Goal: Information Seeking & Learning: Learn about a topic

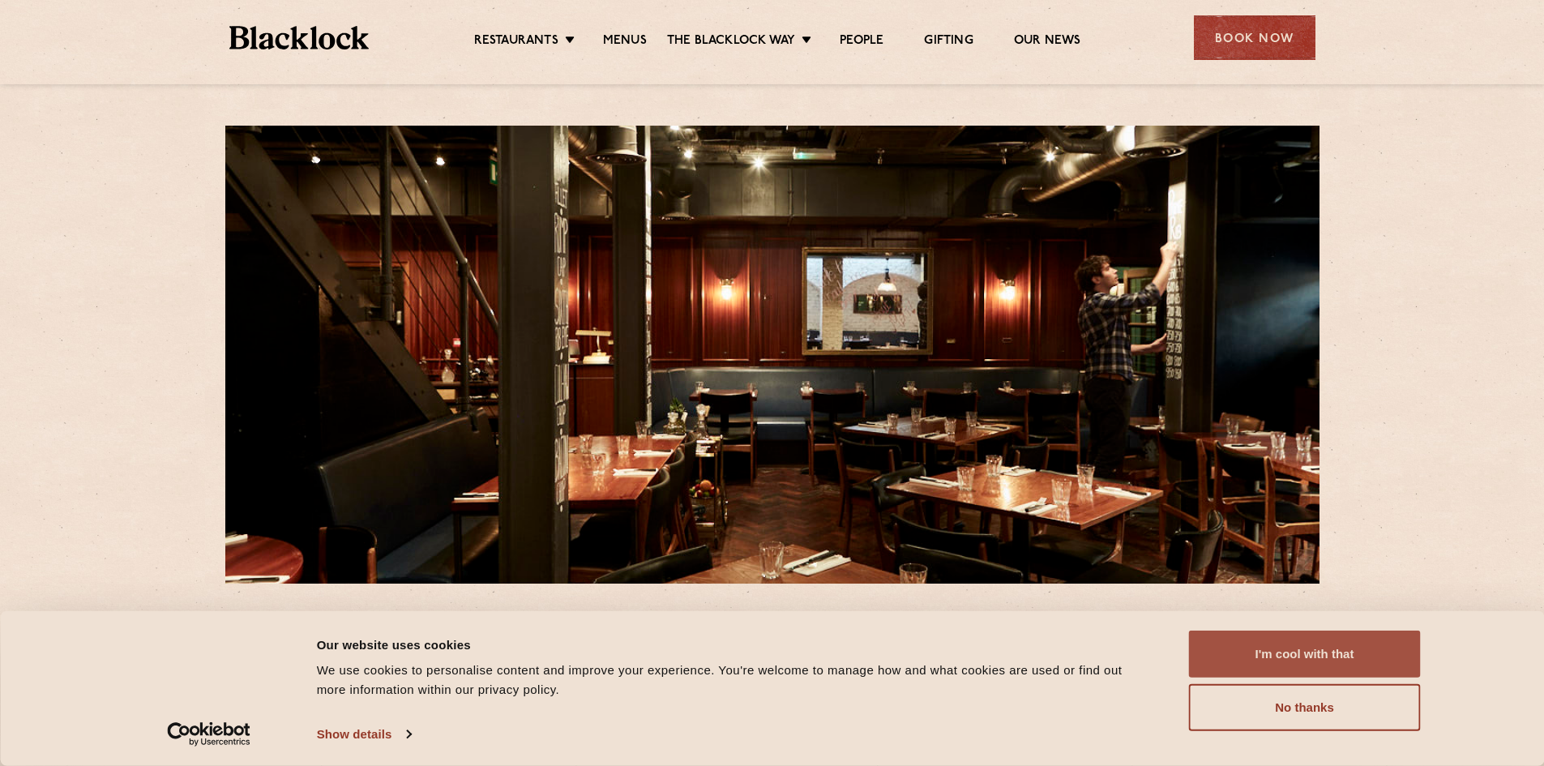
click at [1290, 652] on button "I'm cool with that" at bounding box center [1305, 654] width 232 height 47
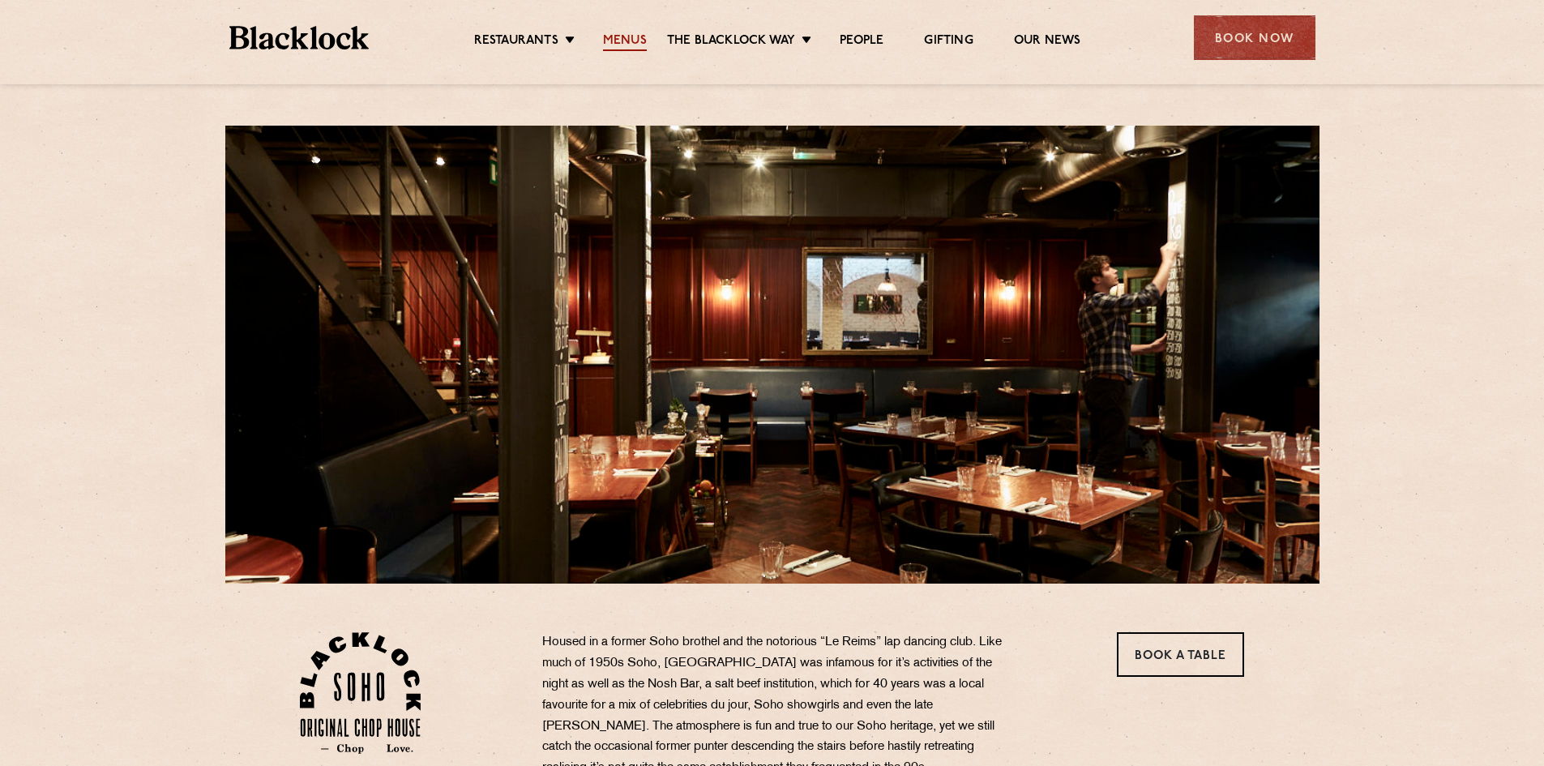
click at [636, 44] on link "Menus" at bounding box center [625, 42] width 44 height 18
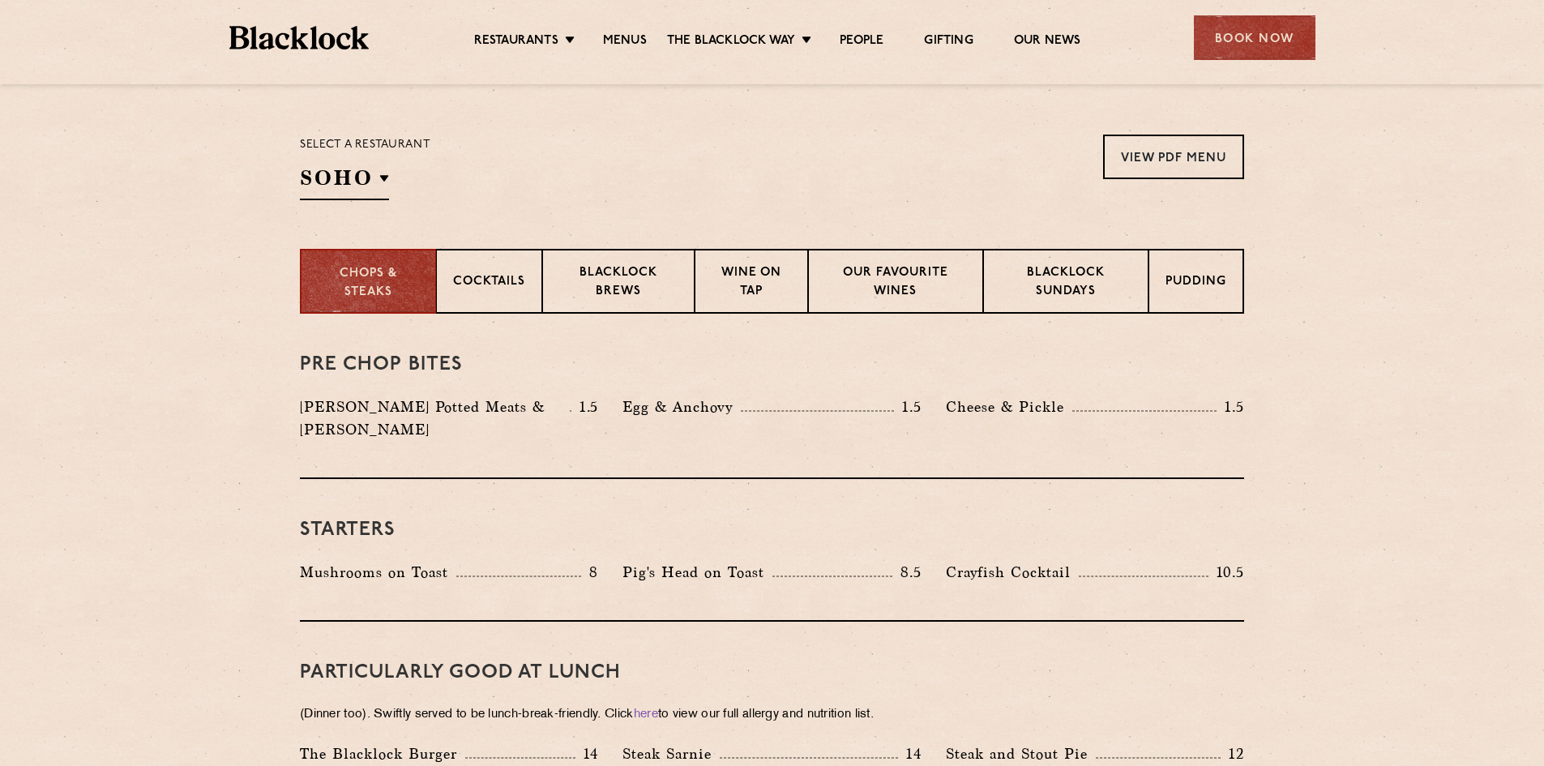
scroll to position [618, 0]
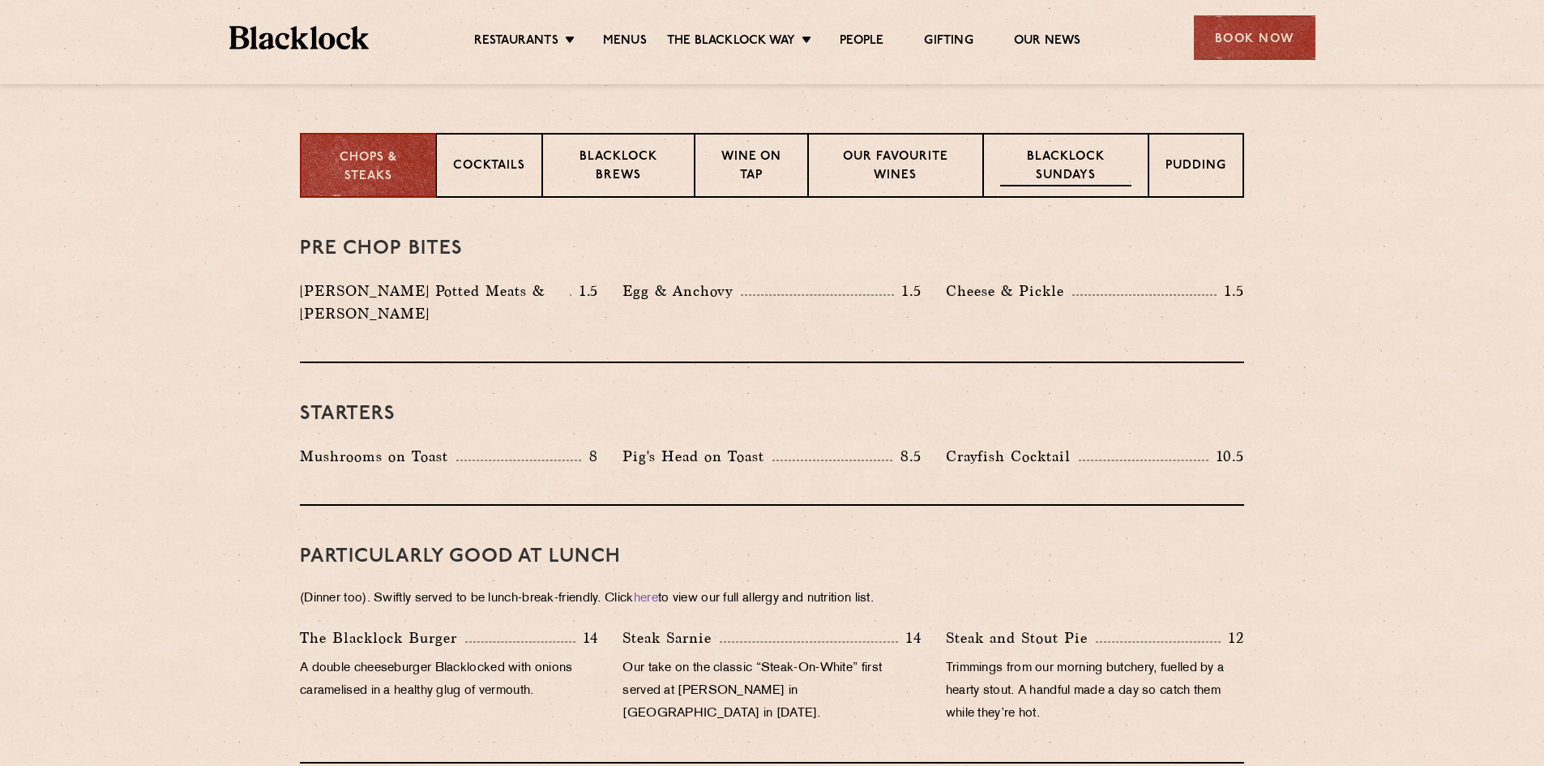
click at [991, 175] on div "Blacklock Sundays" at bounding box center [1065, 165] width 165 height 65
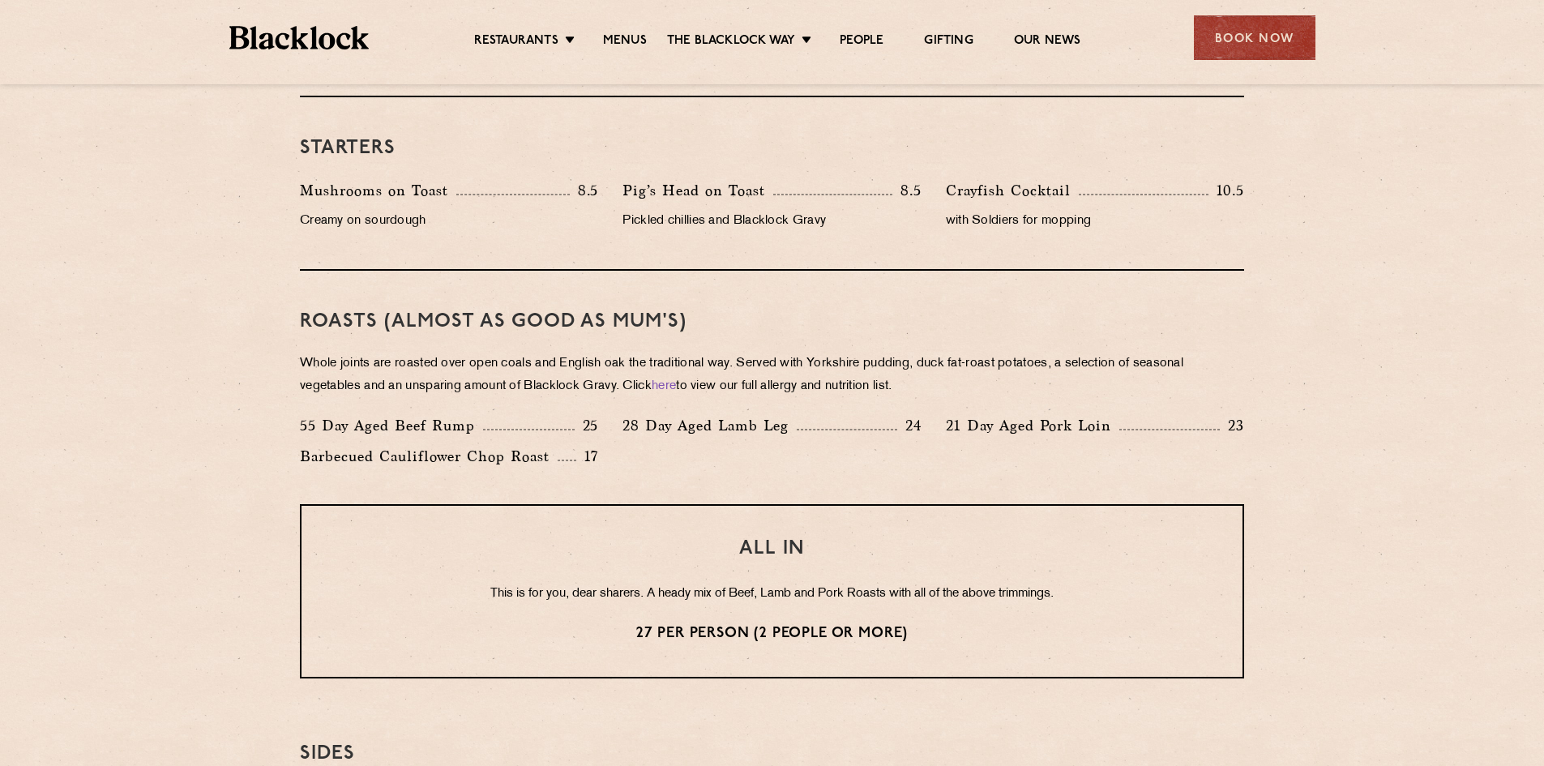
scroll to position [974, 0]
drag, startPoint x: 301, startPoint y: 460, endPoint x: 568, endPoint y: 465, distance: 267.6
click at [568, 465] on div "Barbecued Cauliflower Chop Roast 17" at bounding box center [449, 458] width 298 height 23
copy p "Barbecued Cauliflower Chop Roast"
drag, startPoint x: 970, startPoint y: 430, endPoint x: 1111, endPoint y: 430, distance: 141.9
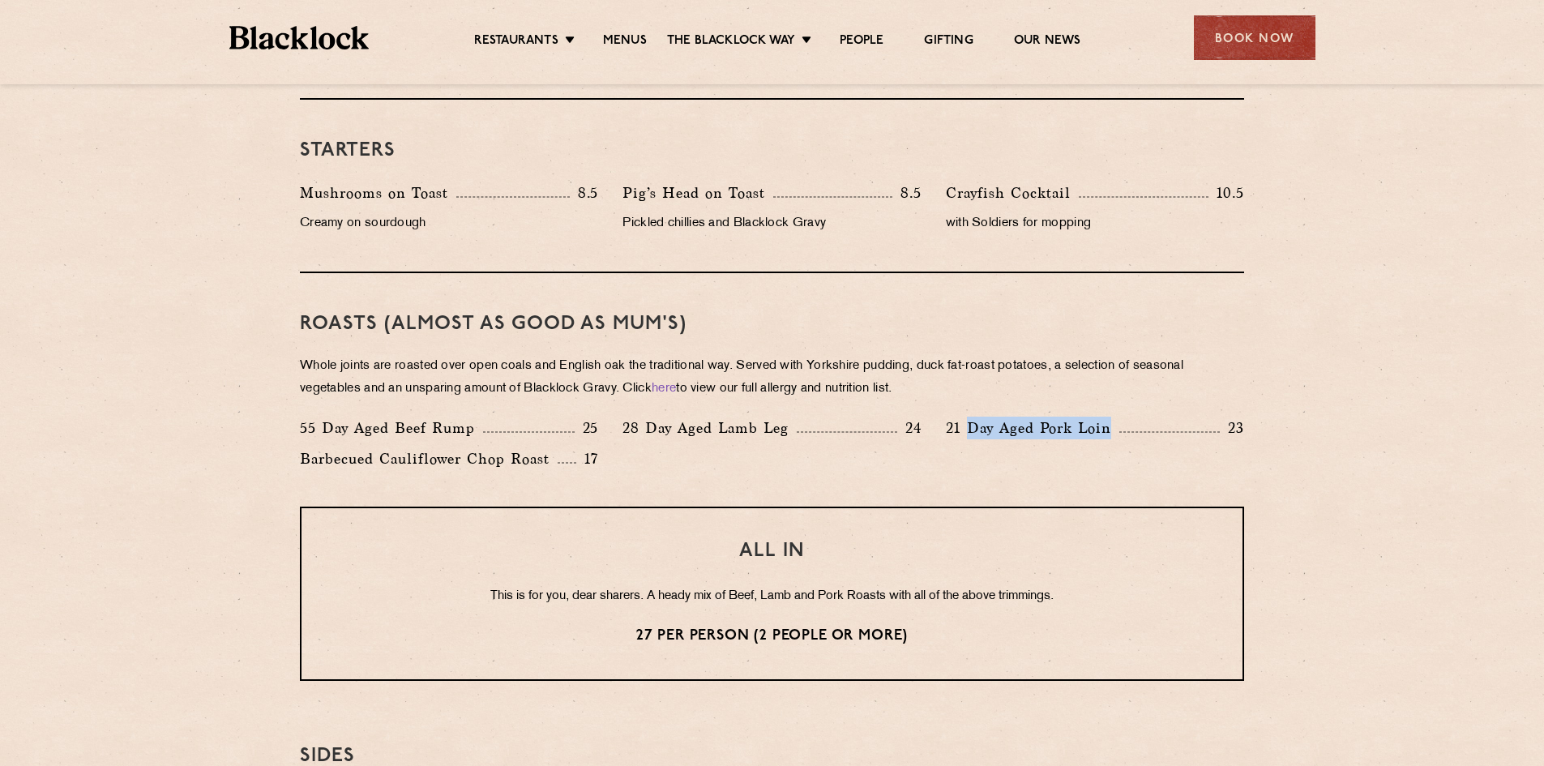
click at [1111, 430] on p "21 Day Aged Pork Loin" at bounding box center [1032, 428] width 173 height 23
copy p "Day Aged Pork Loin"
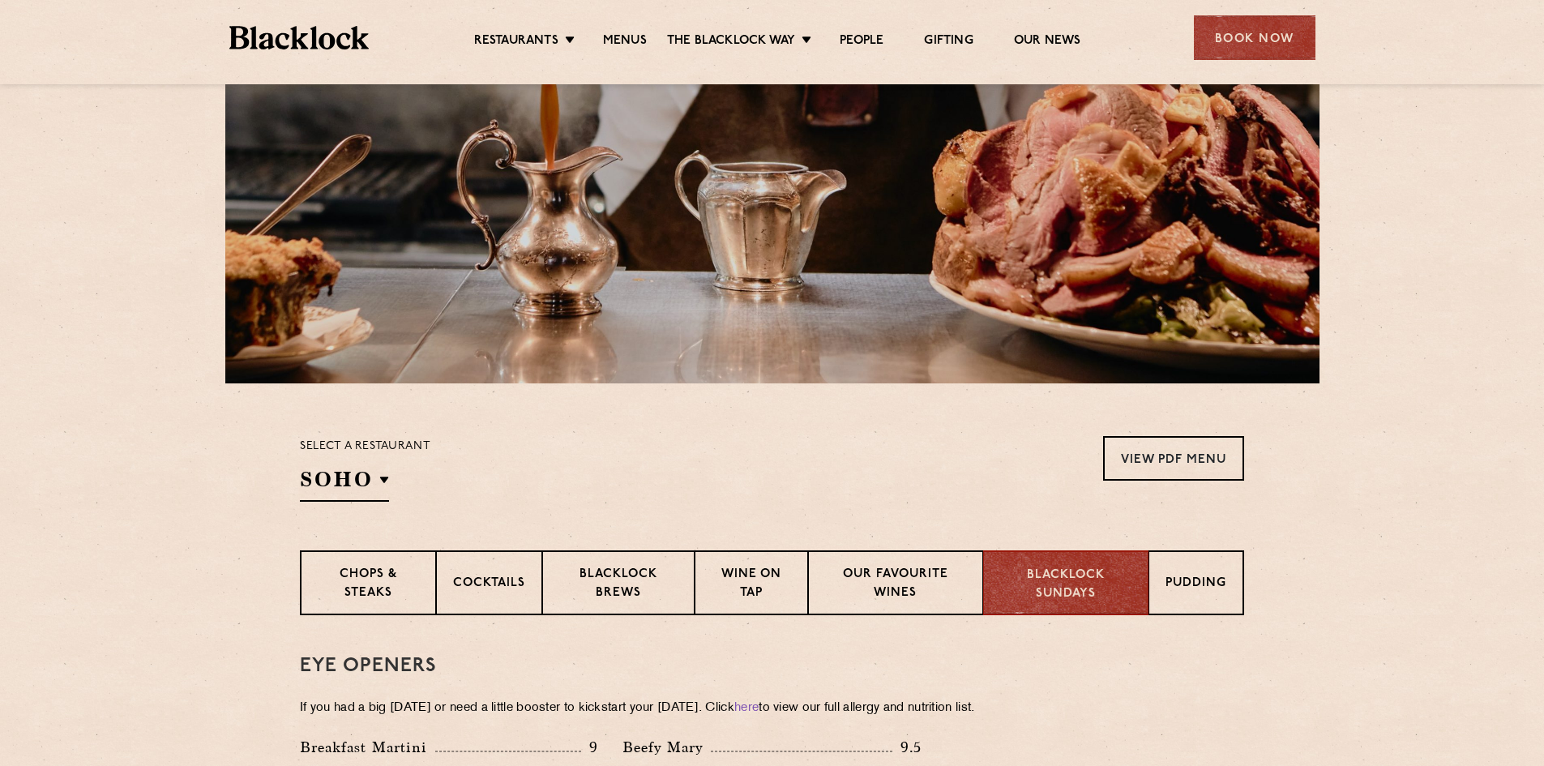
scroll to position [0, 0]
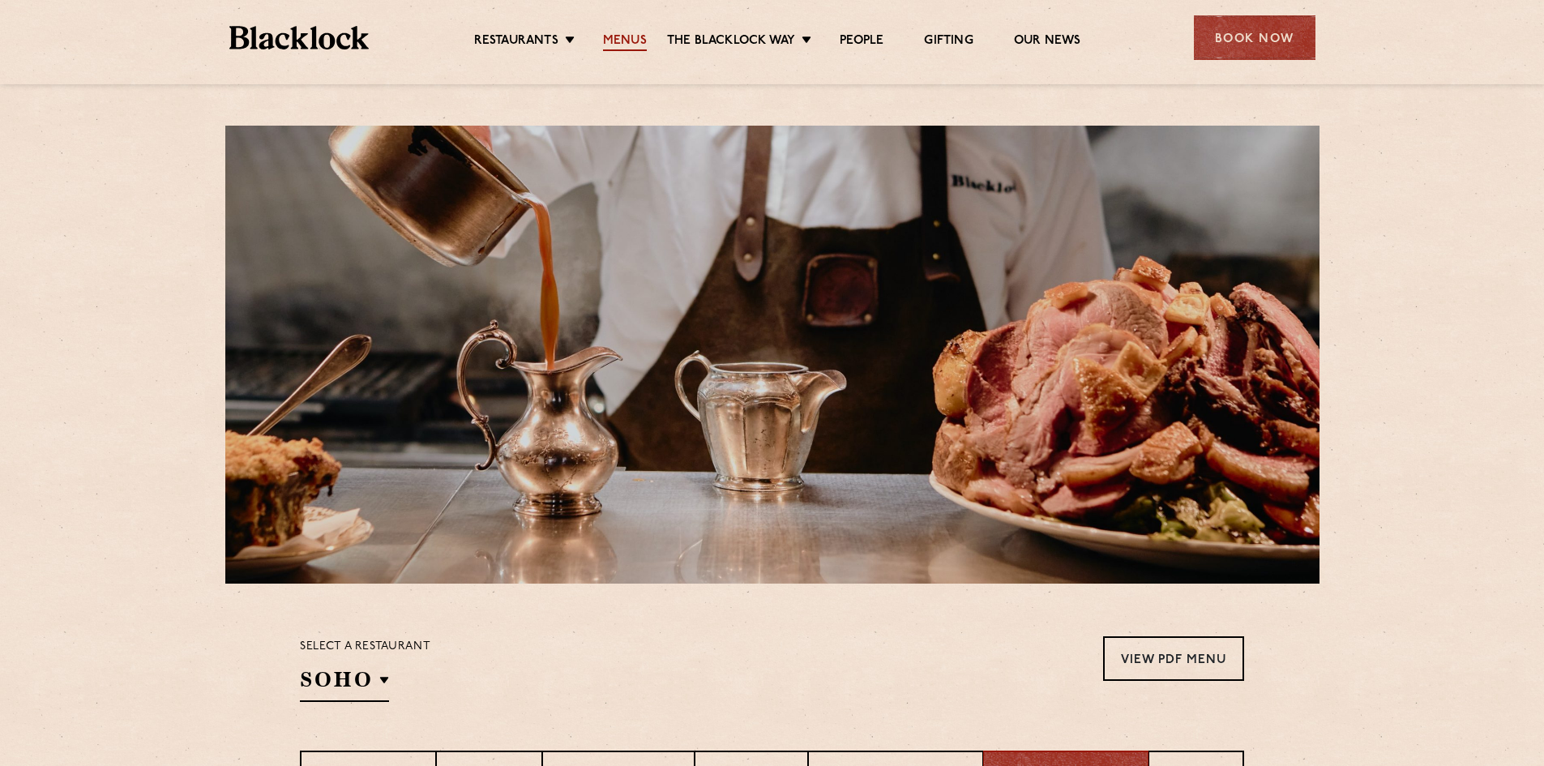
click at [632, 33] on link "Menus" at bounding box center [625, 42] width 44 height 18
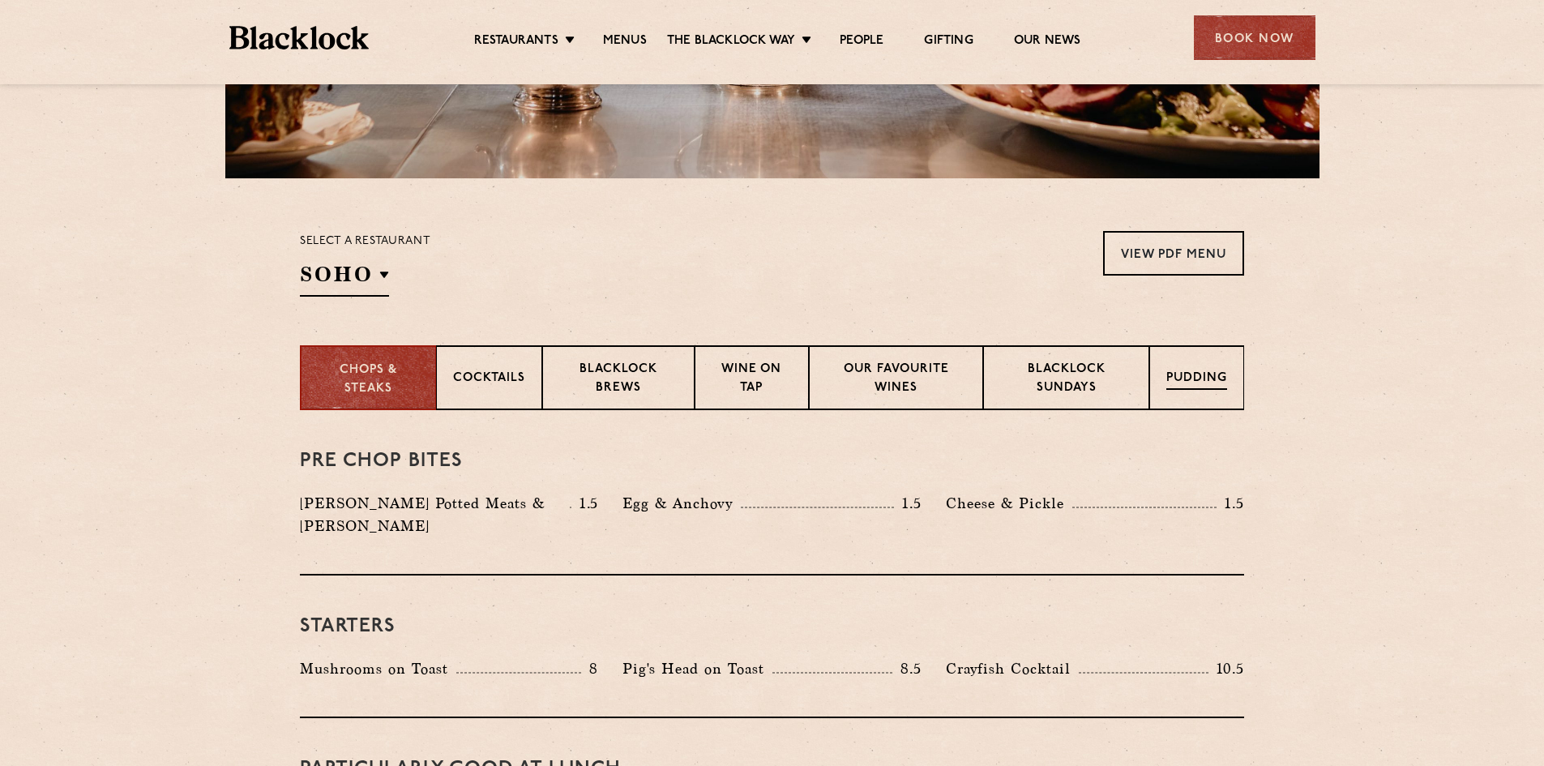
click at [1179, 391] on div "Pudding" at bounding box center [1196, 377] width 95 height 65
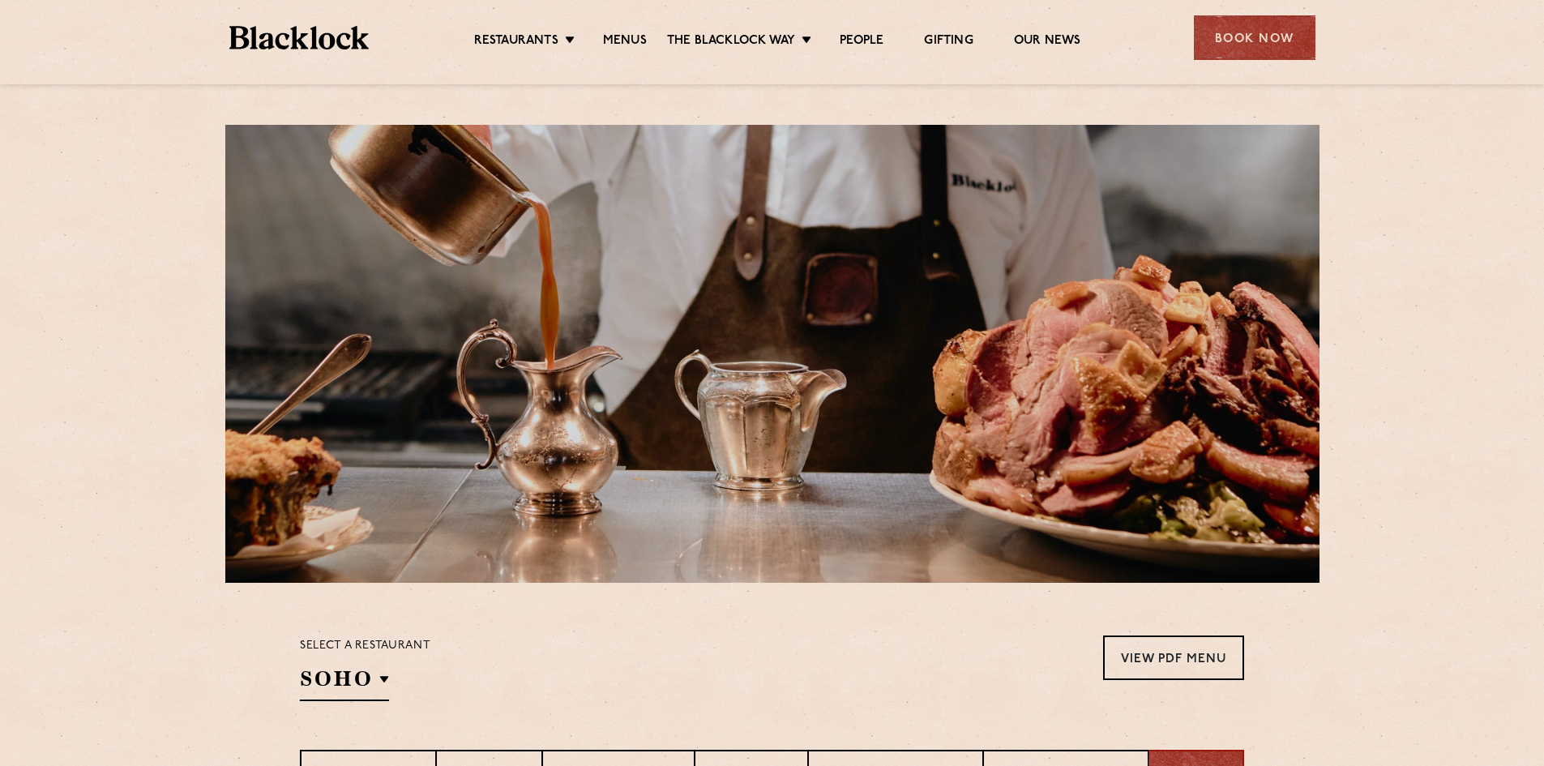
scroll to position [0, 0]
click at [1188, 653] on link "View PDF Menu" at bounding box center [1173, 658] width 141 height 45
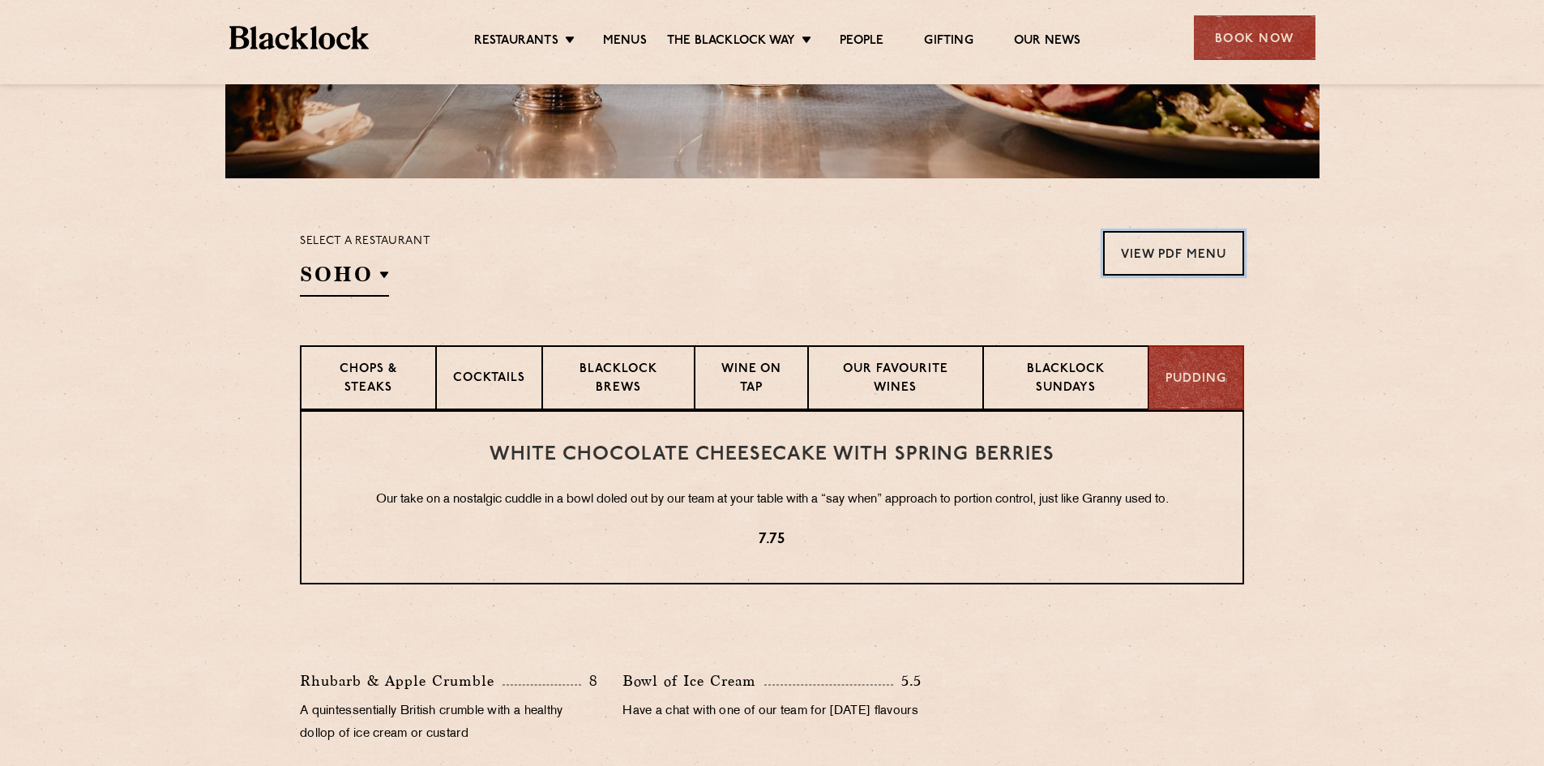
scroll to position [567, 0]
